Goal: Transaction & Acquisition: Purchase product/service

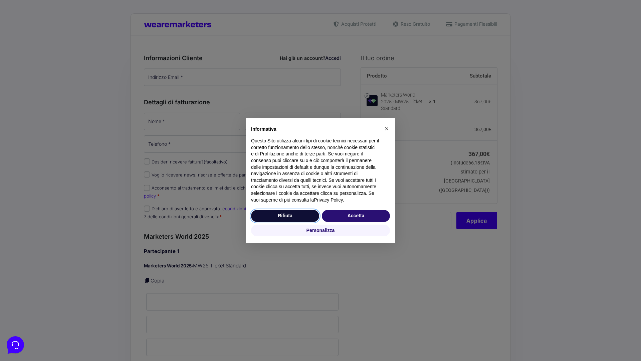
click at [285, 215] on button "Rifiuta" at bounding box center [285, 216] width 68 height 12
